Goal: Transaction & Acquisition: Purchase product/service

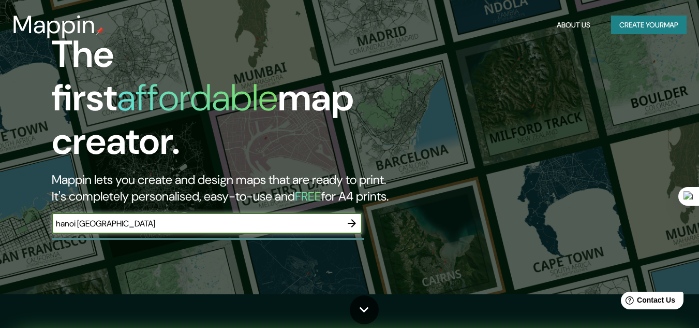
scroll to position [52, 0]
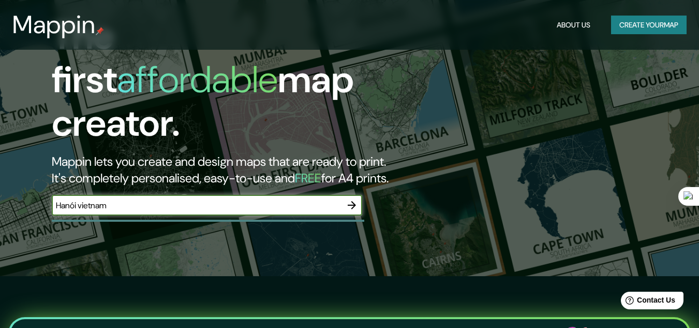
click at [152, 199] on input "Hanói vietnam" at bounding box center [197, 205] width 290 height 12
type input "Hanói vietnam"
click at [351, 199] on icon "button" at bounding box center [352, 205] width 12 height 12
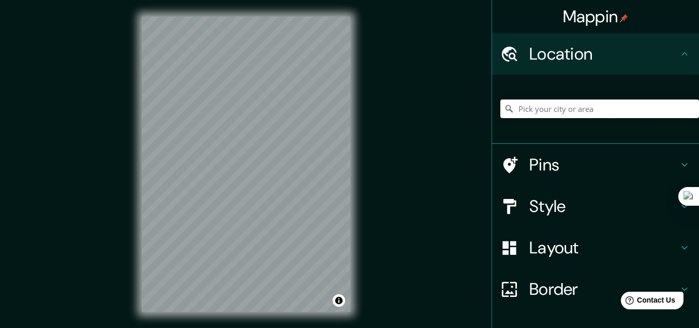
click at [580, 116] on input "Pick your city or area" at bounding box center [600, 108] width 199 height 19
click at [556, 251] on h4 "Layout" at bounding box center [604, 247] width 149 height 21
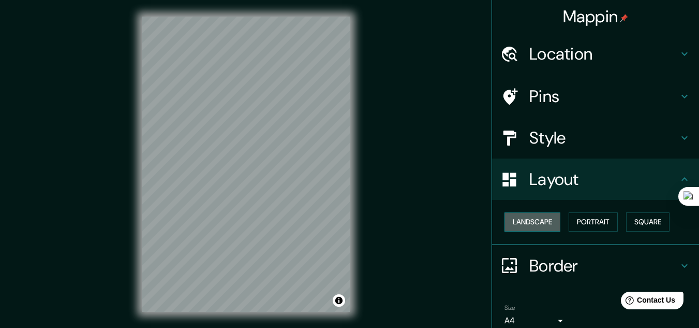
click at [523, 223] on button "Landscape" at bounding box center [533, 221] width 56 height 19
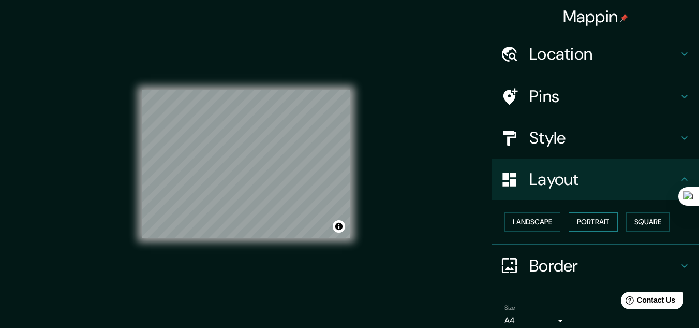
click at [576, 221] on button "Portrait" at bounding box center [593, 221] width 49 height 19
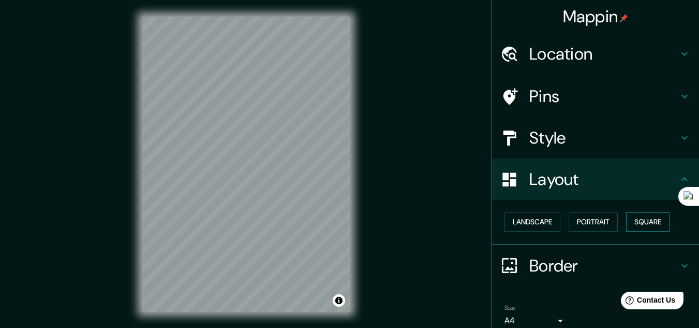
click at [639, 223] on button "Square" at bounding box center [647, 221] width 43 height 19
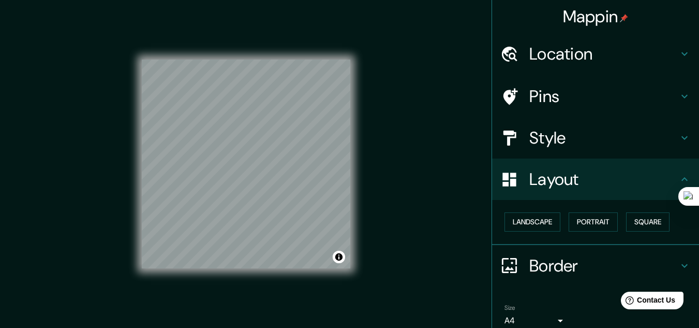
click at [566, 150] on div "Style" at bounding box center [595, 137] width 207 height 41
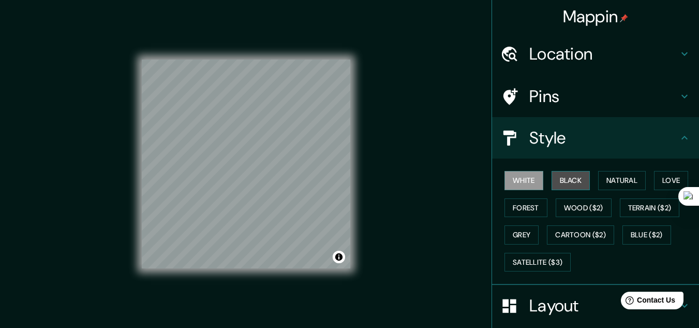
click at [576, 178] on button "Black" at bounding box center [571, 180] width 39 height 19
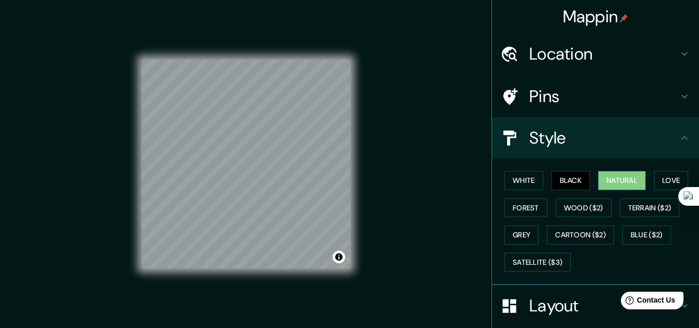
click at [615, 179] on button "Natural" at bounding box center [622, 180] width 48 height 19
click at [659, 178] on button "Love" at bounding box center [671, 180] width 34 height 19
click at [632, 179] on button "Natural" at bounding box center [622, 180] width 48 height 19
click at [528, 209] on button "Forest" at bounding box center [526, 207] width 43 height 19
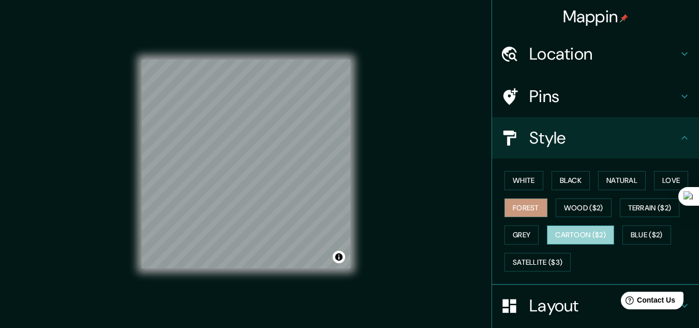
click at [586, 240] on button "Cartoon ($2)" at bounding box center [580, 234] width 67 height 19
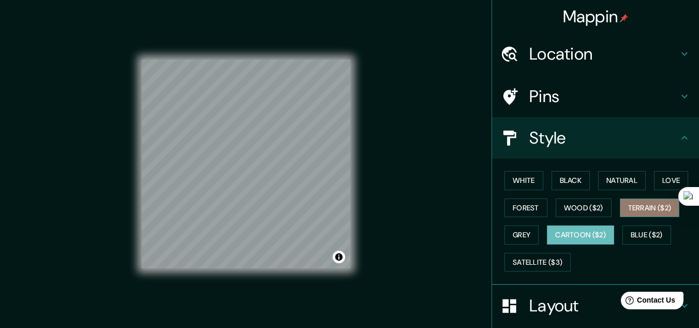
click at [651, 198] on button "Terrain ($2)" at bounding box center [650, 207] width 60 height 19
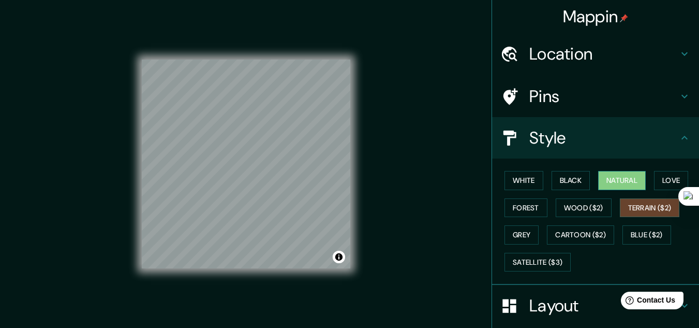
click at [618, 187] on button "Natural" at bounding box center [622, 180] width 48 height 19
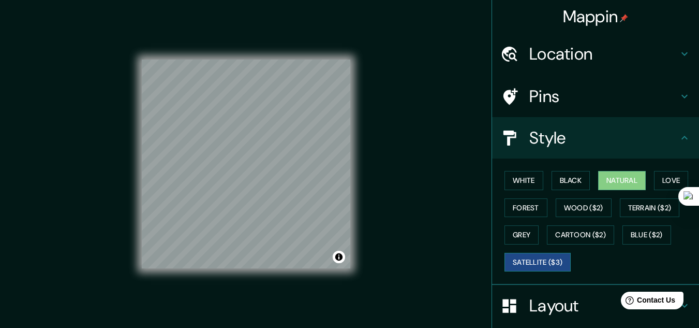
click at [505, 265] on button "Satellite ($3)" at bounding box center [538, 262] width 66 height 19
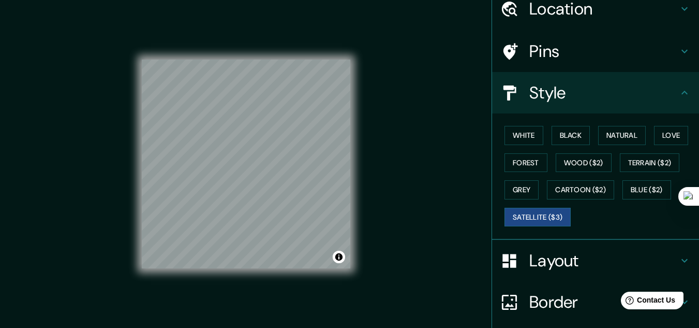
scroll to position [126, 0]
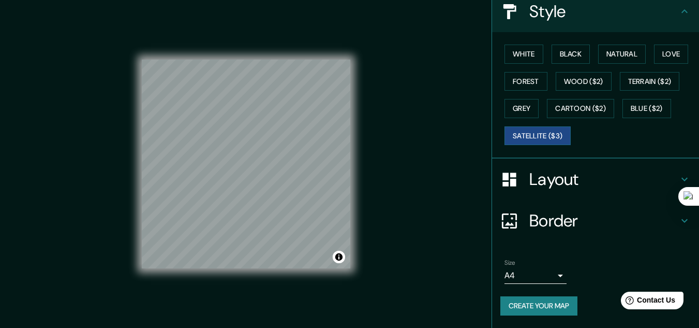
click at [578, 178] on h4 "Layout" at bounding box center [604, 179] width 149 height 21
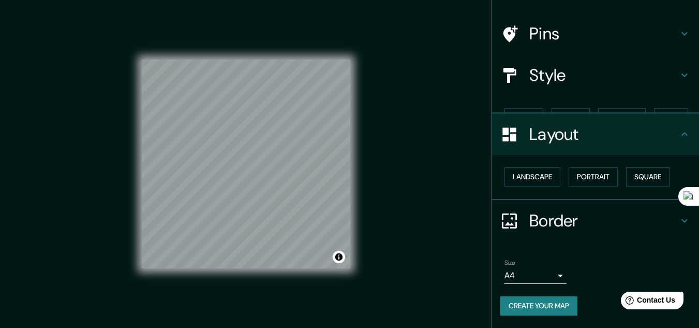
scroll to position [45, 0]
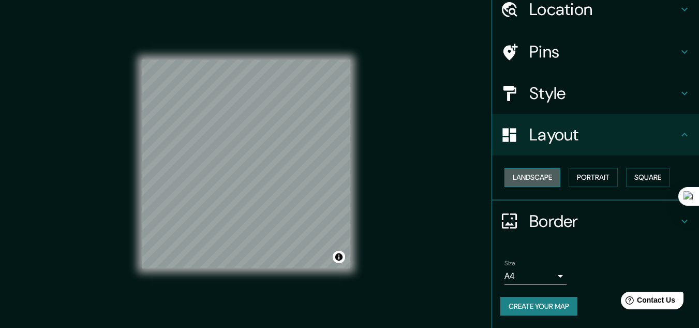
click at [540, 179] on button "Landscape" at bounding box center [533, 177] width 56 height 19
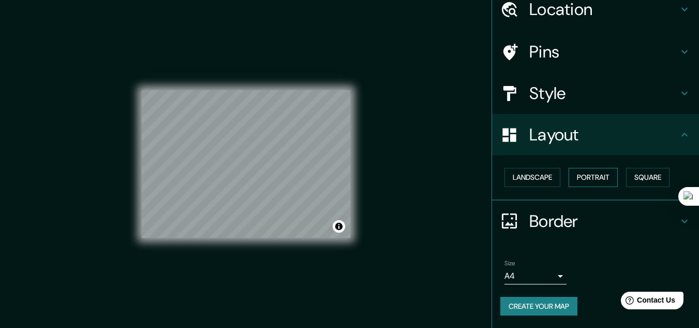
click at [601, 177] on button "Portrait" at bounding box center [593, 177] width 49 height 19
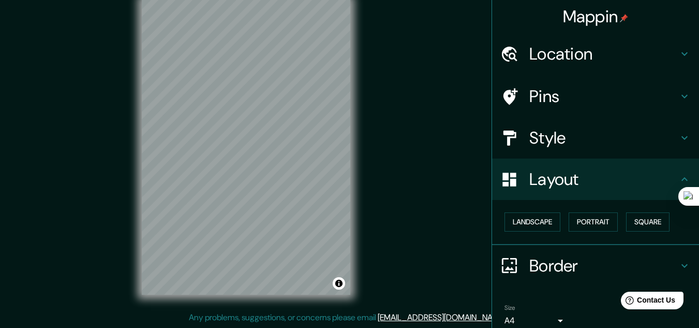
scroll to position [0, 0]
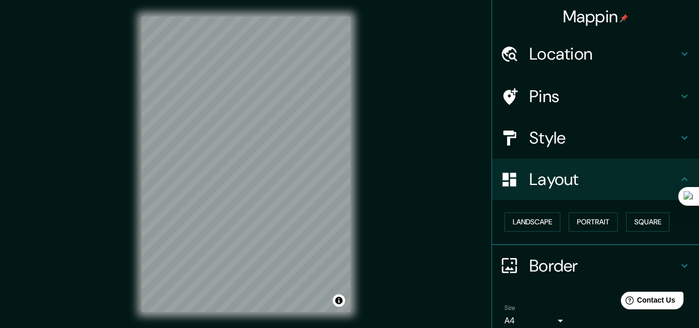
click at [588, 96] on h4 "Pins" at bounding box center [604, 96] width 149 height 21
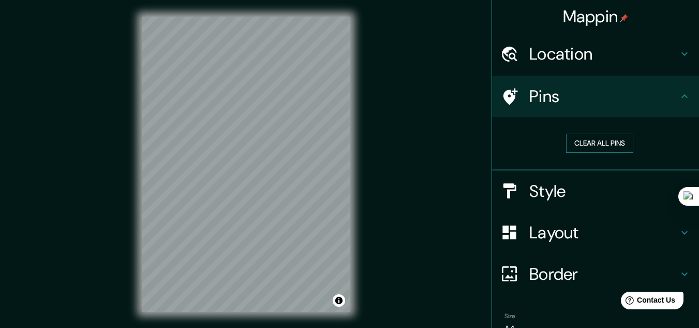
click at [601, 144] on button "Clear all pins" at bounding box center [599, 143] width 67 height 19
click at [581, 143] on button "Clear all pins" at bounding box center [599, 143] width 67 height 19
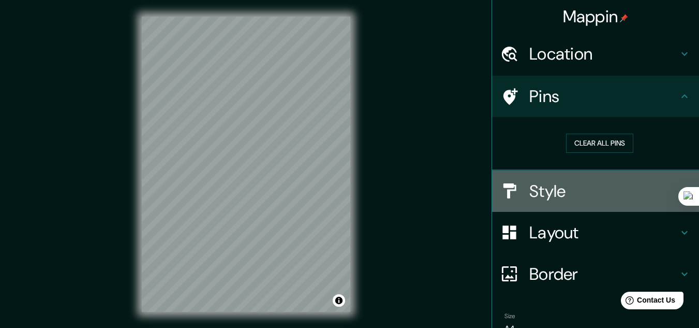
click at [566, 190] on h4 "Style" at bounding box center [604, 191] width 149 height 21
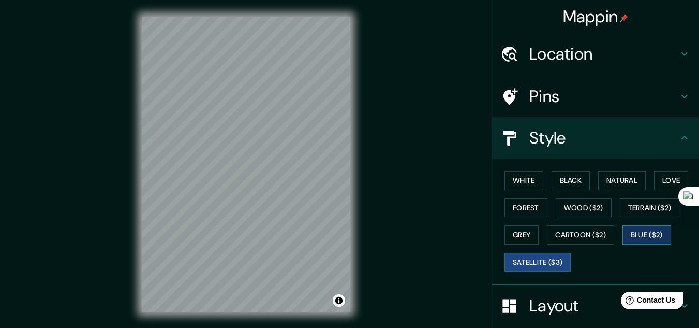
click at [633, 226] on button "Blue ($2)" at bounding box center [647, 234] width 49 height 19
click at [608, 212] on div "White Black Natural Love Forest Wood ($2) Terrain ($2) Grey Cartoon ($2) Blue (…" at bounding box center [600, 221] width 199 height 109
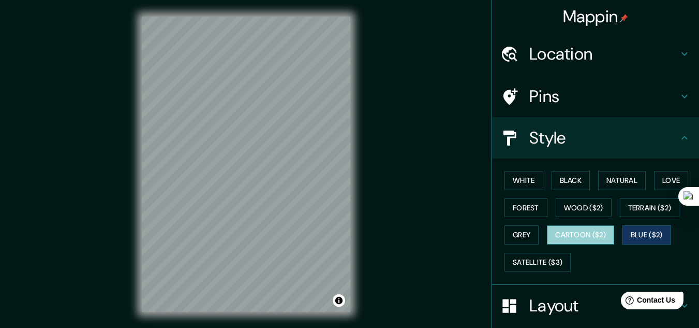
click at [570, 237] on button "Cartoon ($2)" at bounding box center [580, 234] width 67 height 19
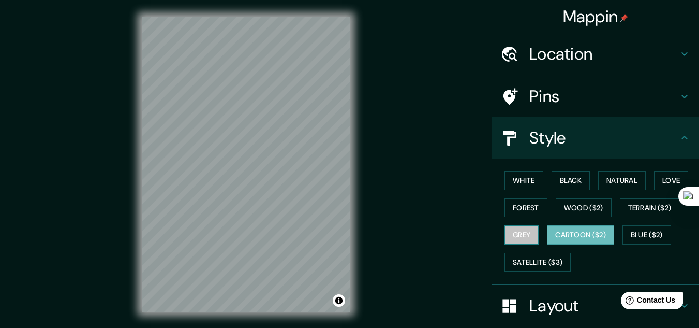
click at [515, 238] on button "Grey" at bounding box center [522, 234] width 34 height 19
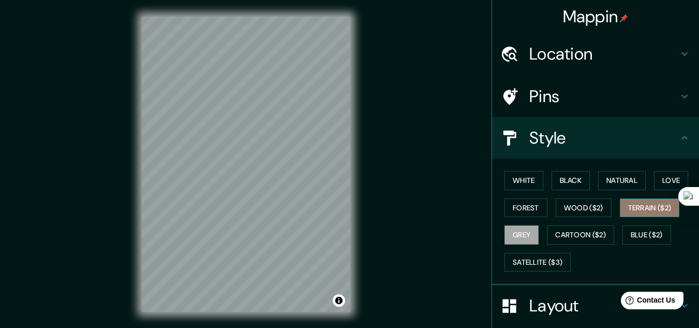
click at [651, 203] on button "Terrain ($2)" at bounding box center [650, 207] width 60 height 19
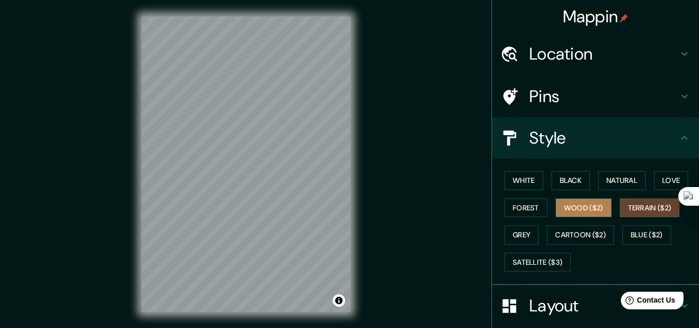
click at [566, 210] on button "Wood ($2)" at bounding box center [584, 207] width 56 height 19
click at [128, 165] on div "© Mapbox © OpenStreetMap Improve this map" at bounding box center [246, 164] width 242 height 328
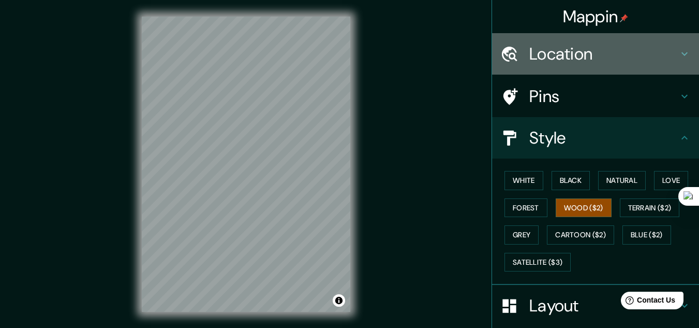
click at [579, 48] on h4 "Location" at bounding box center [604, 53] width 149 height 21
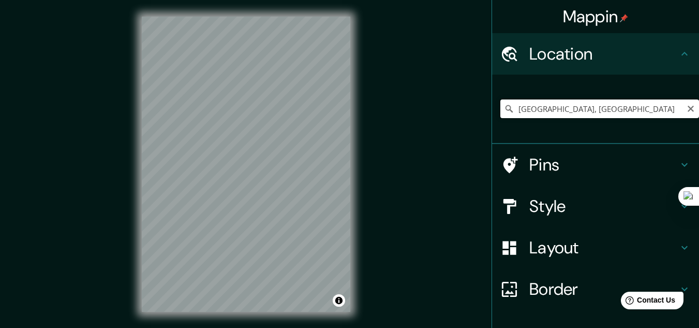
click at [513, 107] on input "[GEOGRAPHIC_DATA], [GEOGRAPHIC_DATA]" at bounding box center [600, 108] width 199 height 19
click at [532, 110] on input "[GEOGRAPHIC_DATA], [GEOGRAPHIC_DATA]" at bounding box center [600, 108] width 199 height 19
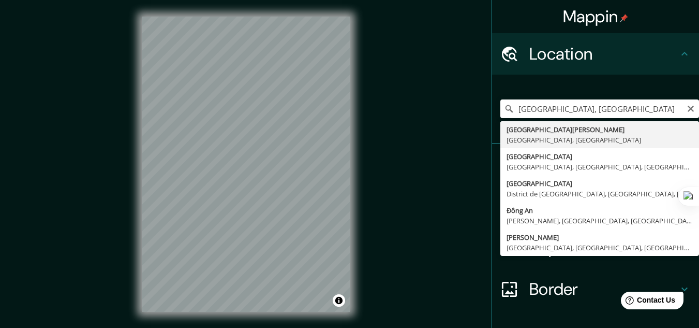
type input "[GEOGRAPHIC_DATA][PERSON_NAME], [GEOGRAPHIC_DATA], [GEOGRAPHIC_DATA]"
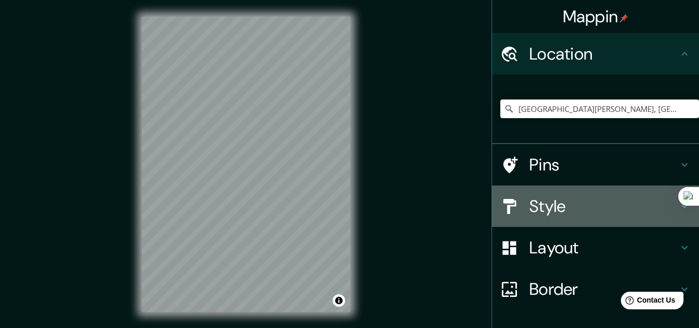
click at [552, 210] on h4 "Style" at bounding box center [604, 206] width 149 height 21
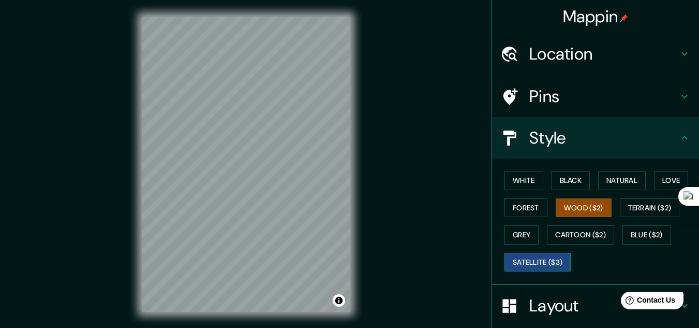
click at [531, 257] on button "Satellite ($3)" at bounding box center [538, 262] width 66 height 19
click at [618, 236] on div "White Black Natural Love Forest Wood ($2) Terrain ($2) Grey Cartoon ($2) Blue (…" at bounding box center [600, 221] width 199 height 109
click at [655, 205] on button "Terrain ($2)" at bounding box center [650, 207] width 60 height 19
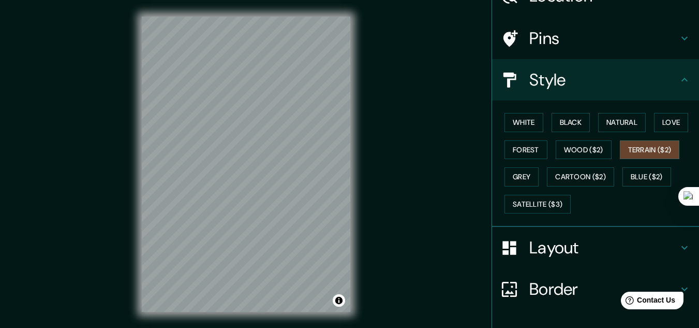
scroll to position [126, 0]
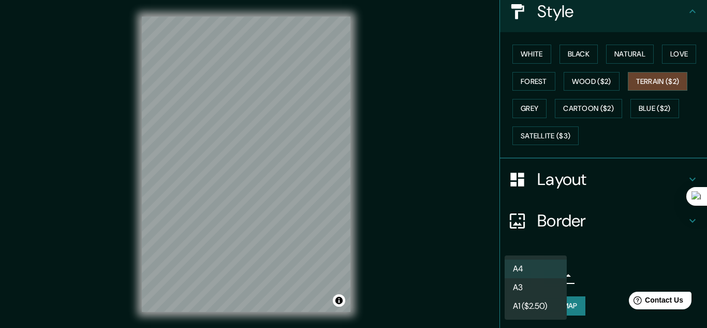
click at [549, 273] on body "Mappin Location [GEOGRAPHIC_DATA], [GEOGRAPHIC_DATA], [GEOGRAPHIC_DATA] Pins St…" at bounding box center [353, 164] width 707 height 328
click at [552, 282] on li "A3" at bounding box center [536, 287] width 62 height 19
type input "a4"
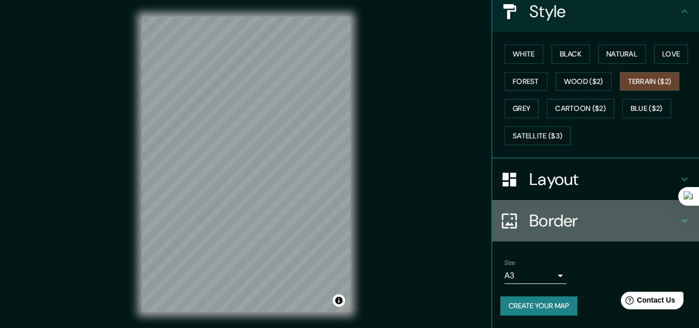
click at [565, 227] on h4 "Border" at bounding box center [604, 220] width 149 height 21
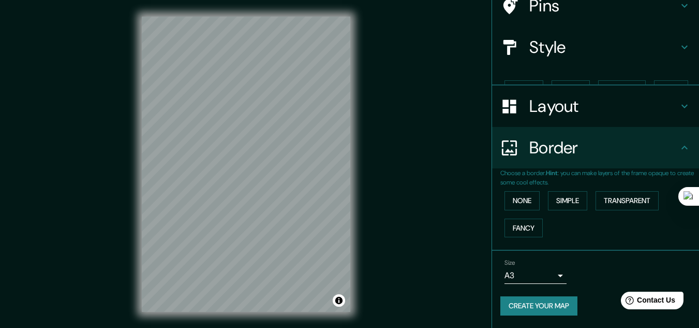
scroll to position [73, 0]
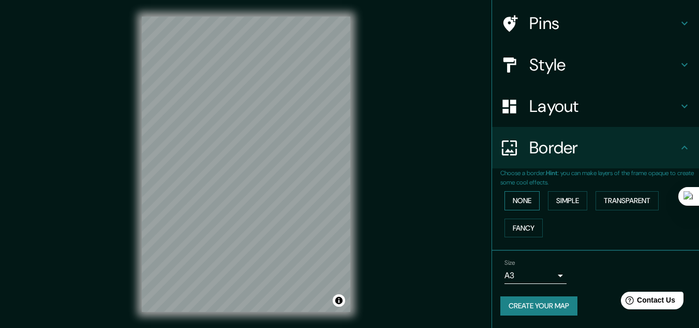
click at [522, 203] on button "None" at bounding box center [522, 200] width 35 height 19
click at [598, 142] on h4 "Border" at bounding box center [604, 147] width 149 height 21
